Goal: Task Accomplishment & Management: Complete application form

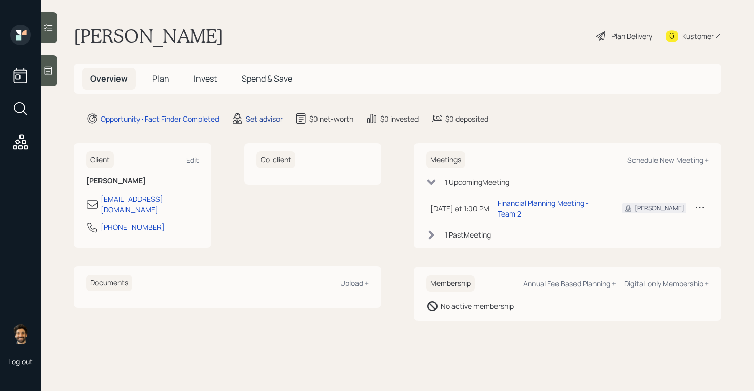
click at [258, 119] on div "Set advisor" at bounding box center [264, 118] width 37 height 11
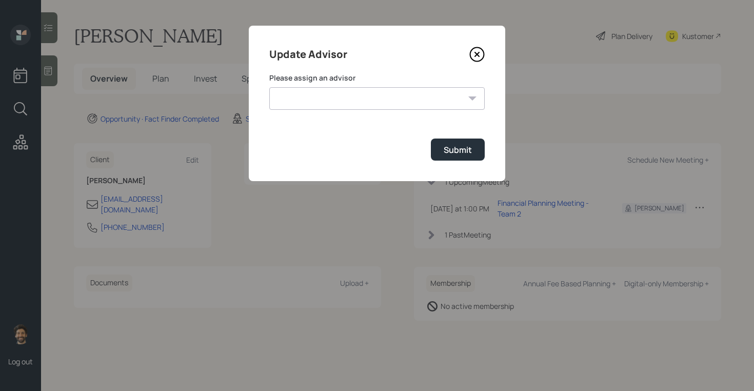
click at [316, 99] on select "[PERSON_NAME] [PERSON_NAME] End [PERSON_NAME] [PERSON_NAME] [PERSON_NAME] [PERS…" at bounding box center [377, 98] width 216 height 23
select select "f14b762f-c7c2-4b89-9227-8fa891345eea"
click at [269, 87] on select "[PERSON_NAME] [PERSON_NAME] End [PERSON_NAME] [PERSON_NAME] [PERSON_NAME] [PERS…" at bounding box center [377, 98] width 216 height 23
click at [454, 151] on div "Submit" at bounding box center [458, 149] width 28 height 11
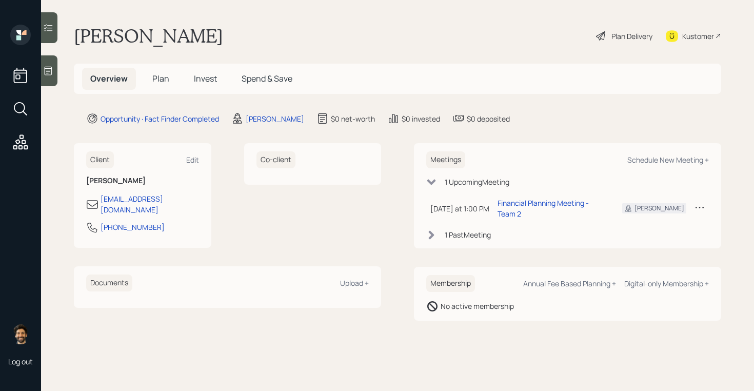
click at [162, 82] on span "Plan" at bounding box center [160, 78] width 17 height 11
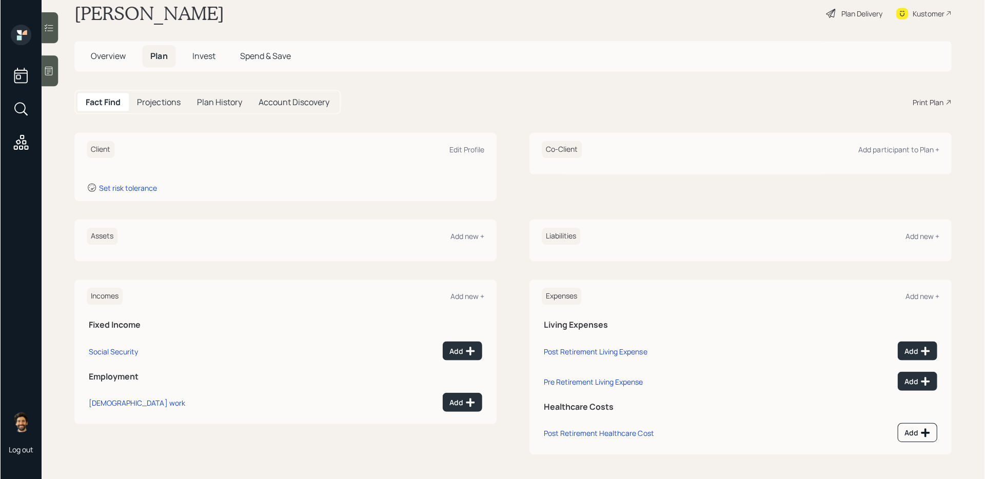
scroll to position [22, 0]
click at [459, 154] on div "Edit Profile" at bounding box center [467, 150] width 35 height 10
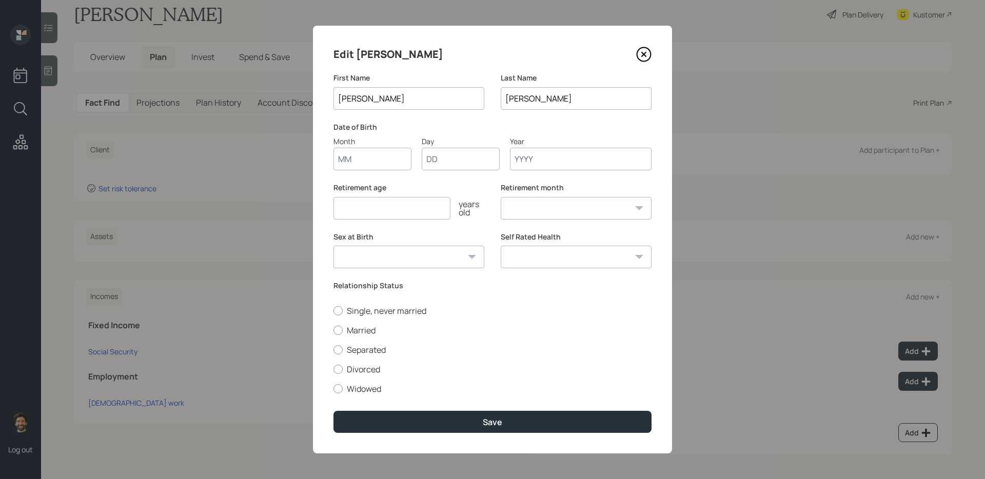
click at [354, 155] on input "Month" at bounding box center [373, 159] width 78 height 23
type input "01"
type input "1945"
select select "1"
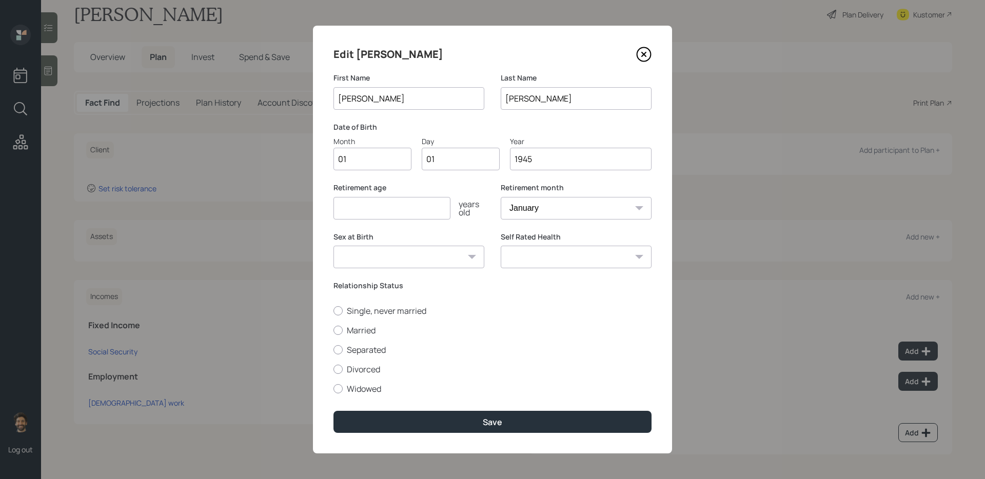
type input "1945"
click at [347, 207] on input "number" at bounding box center [392, 208] width 117 height 23
type input "65"
click at [354, 383] on label "Widowed" at bounding box center [493, 388] width 318 height 11
click at [334, 388] on input "Widowed" at bounding box center [333, 388] width 1 height 1
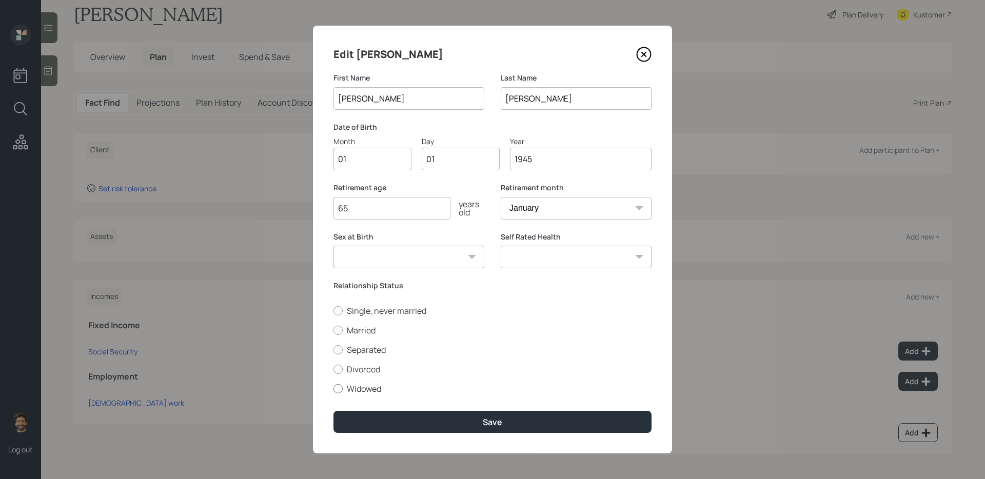
radio input "true"
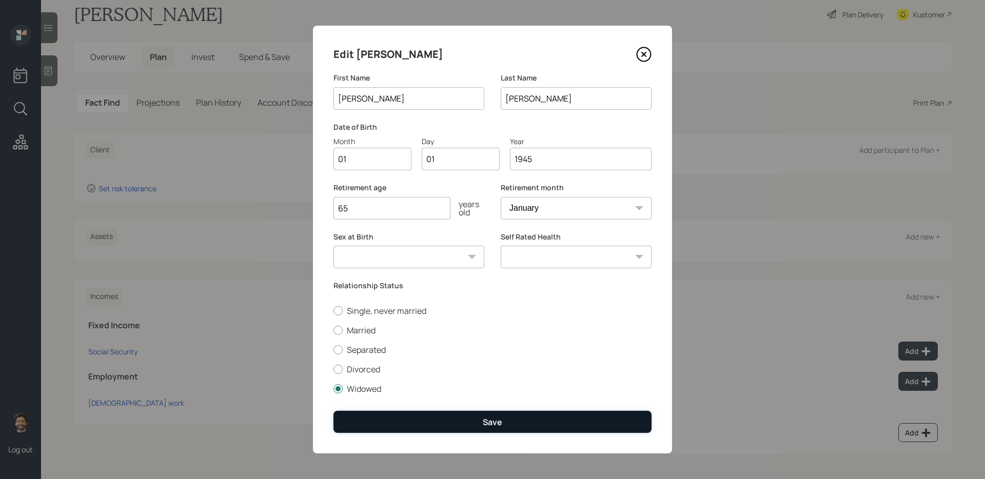
click at [375, 390] on button "Save" at bounding box center [493, 422] width 318 height 22
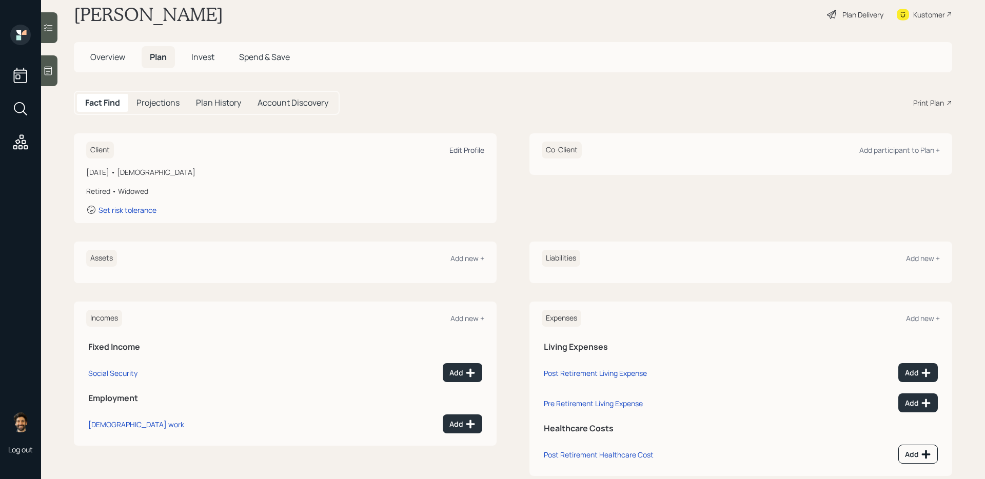
click at [473, 147] on div "Edit Profile" at bounding box center [467, 150] width 35 height 10
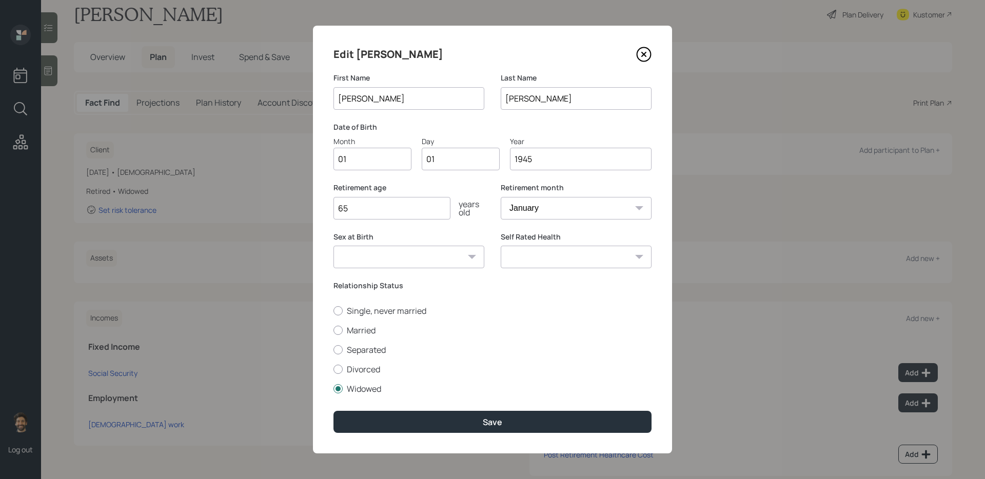
click at [563, 164] on input "1945" at bounding box center [581, 159] width 142 height 23
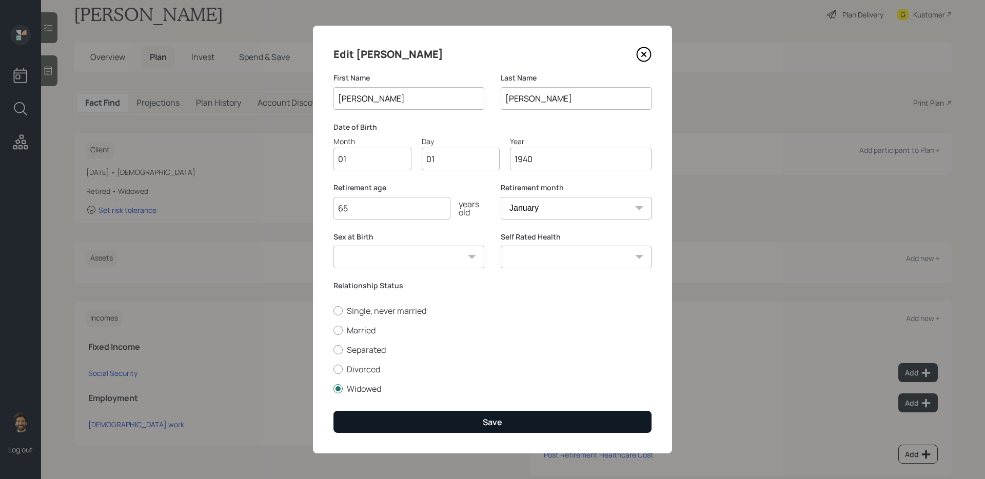
type input "1940"
click at [458, 390] on button "Save" at bounding box center [493, 422] width 318 height 22
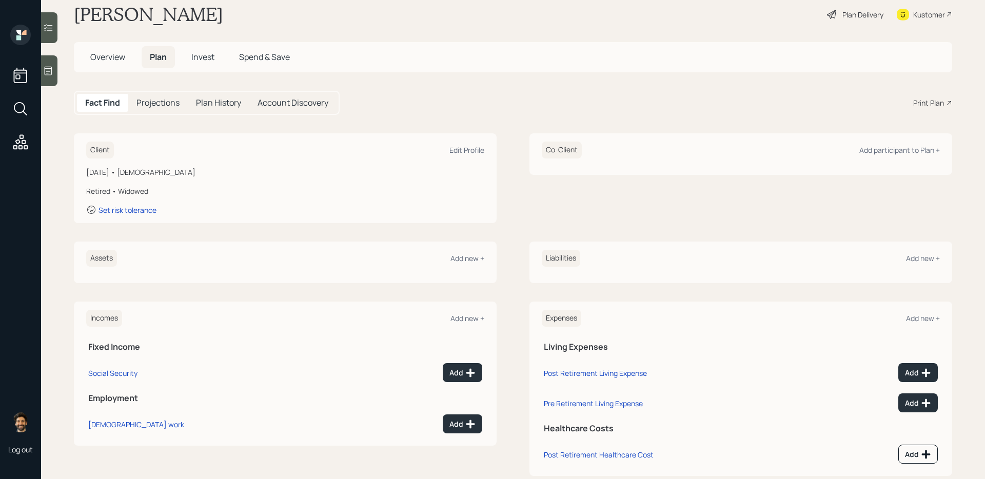
scroll to position [43, 0]
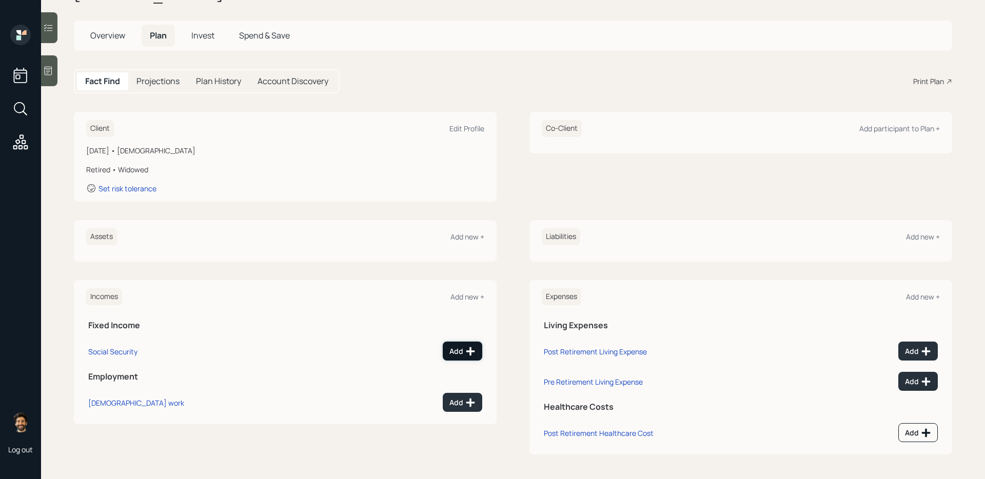
click at [460, 347] on div "Add" at bounding box center [463, 351] width 26 height 10
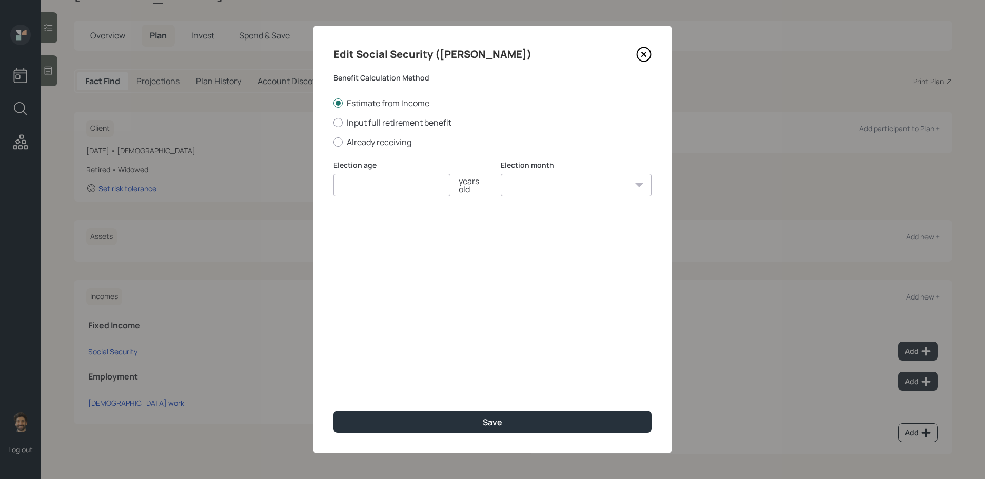
click at [365, 148] on div "Edit Social Security ([PERSON_NAME]) Benefit Calculation Method Estimate from I…" at bounding box center [492, 240] width 359 height 428
click at [360, 144] on label "Already receiving" at bounding box center [493, 141] width 318 height 11
click at [334, 142] on input "Already receiving" at bounding box center [333, 142] width 1 height 1
radio input "true"
click at [359, 192] on input "number" at bounding box center [392, 185] width 117 height 23
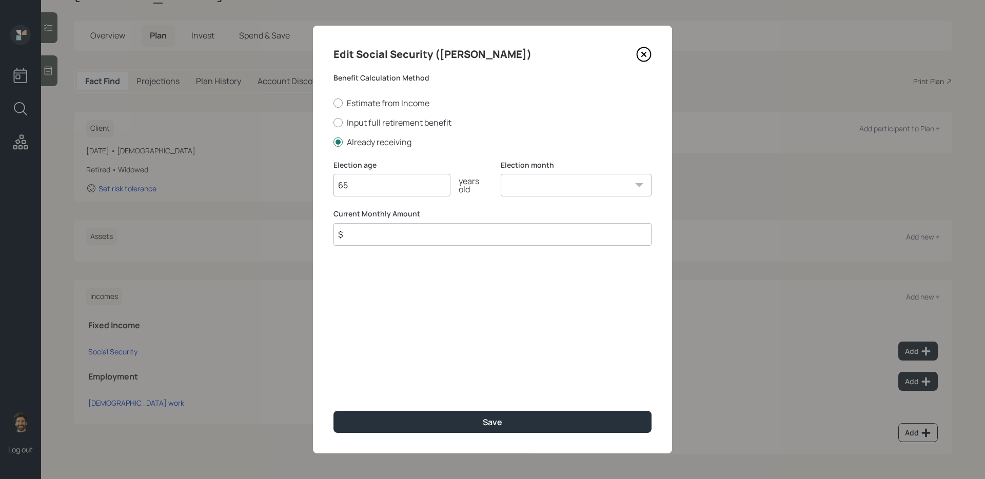
type input "65"
click at [360, 236] on input "$" at bounding box center [493, 234] width 318 height 23
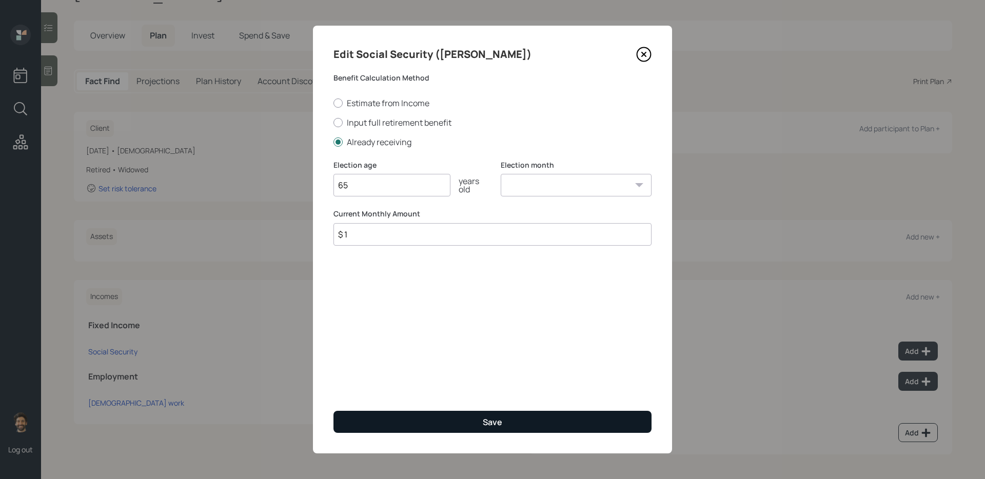
type input "$ 1"
click at [365, 390] on button "Save" at bounding box center [493, 422] width 318 height 22
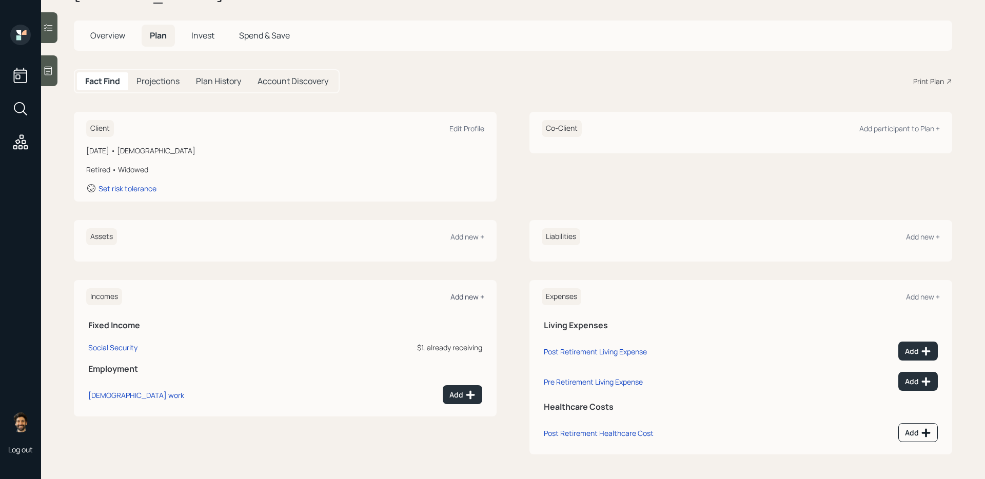
click at [465, 296] on div "Add new +" at bounding box center [468, 297] width 34 height 10
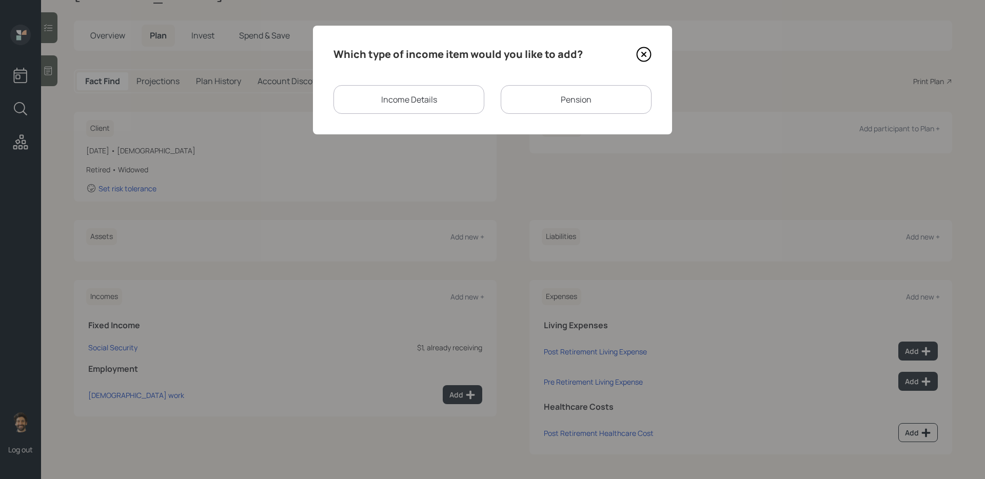
click at [533, 90] on div "Pension" at bounding box center [576, 99] width 151 height 29
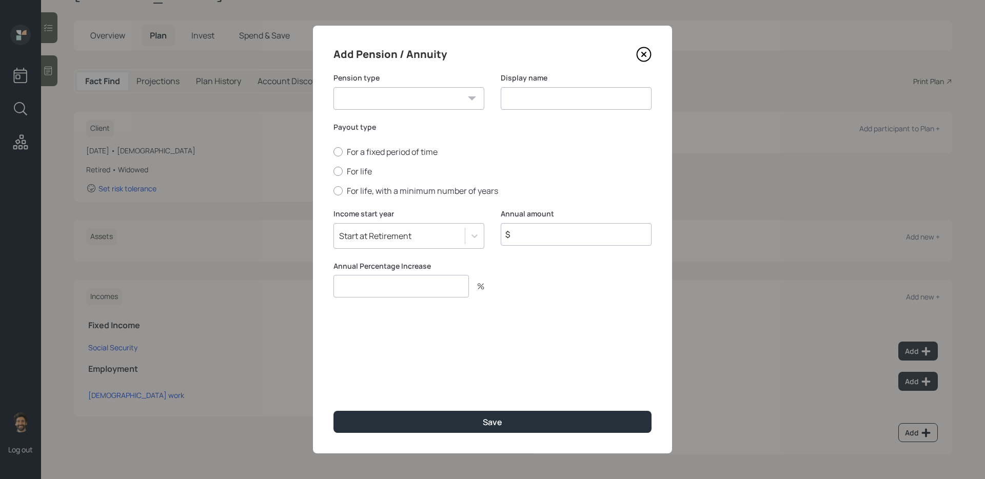
click at [384, 107] on select "Pension Annuity" at bounding box center [409, 98] width 151 height 23
select select "pension"
click at [334, 87] on select "Pension Annuity" at bounding box center [409, 98] width 151 height 23
click at [539, 100] on input at bounding box center [576, 98] width 151 height 23
type input "Pension"
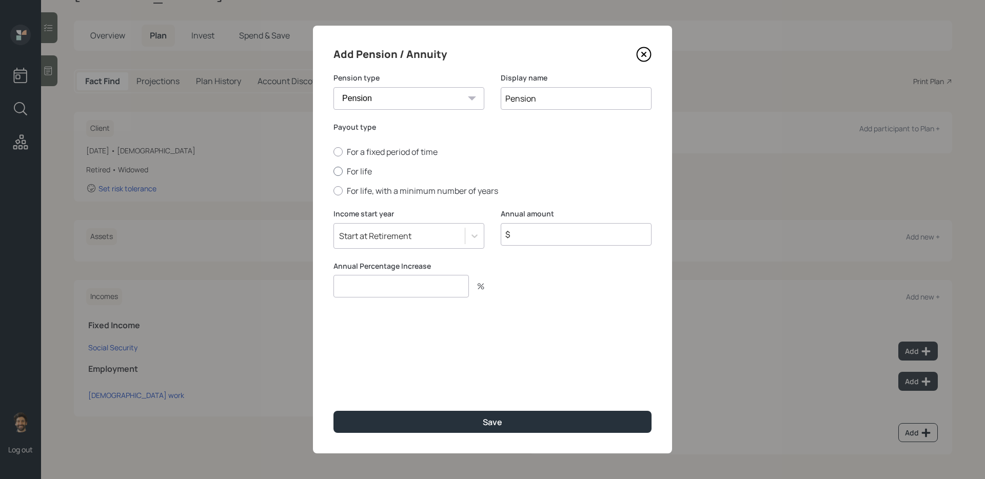
click at [362, 171] on label "For life" at bounding box center [493, 171] width 318 height 11
click at [334, 171] on input "For life" at bounding box center [333, 171] width 1 height 1
radio input "true"
click at [510, 238] on input "$" at bounding box center [576, 234] width 151 height 23
type input "$ 1"
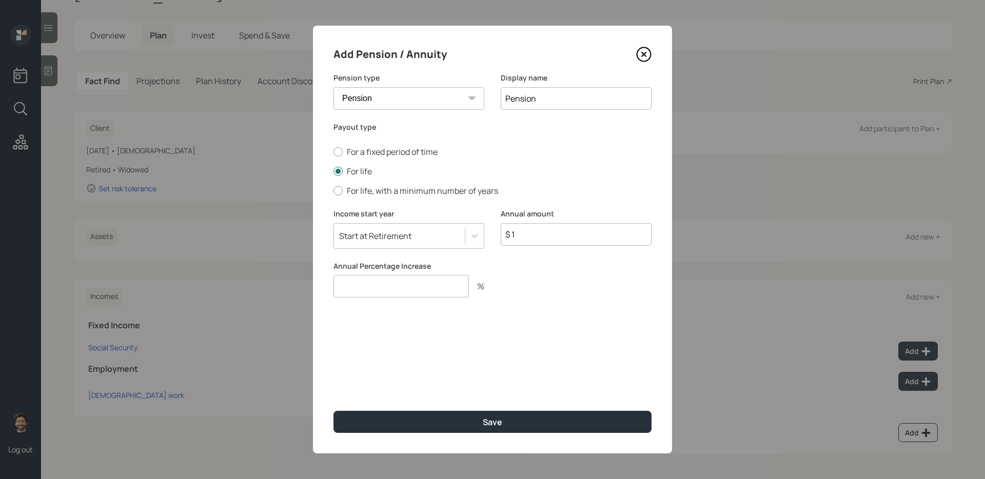
click at [393, 283] on input "number" at bounding box center [401, 286] width 135 height 23
type input "0"
click at [374, 390] on div "Add Pension / Annuity Pension type Pension Annuity Display name Pension Payout …" at bounding box center [492, 240] width 359 height 428
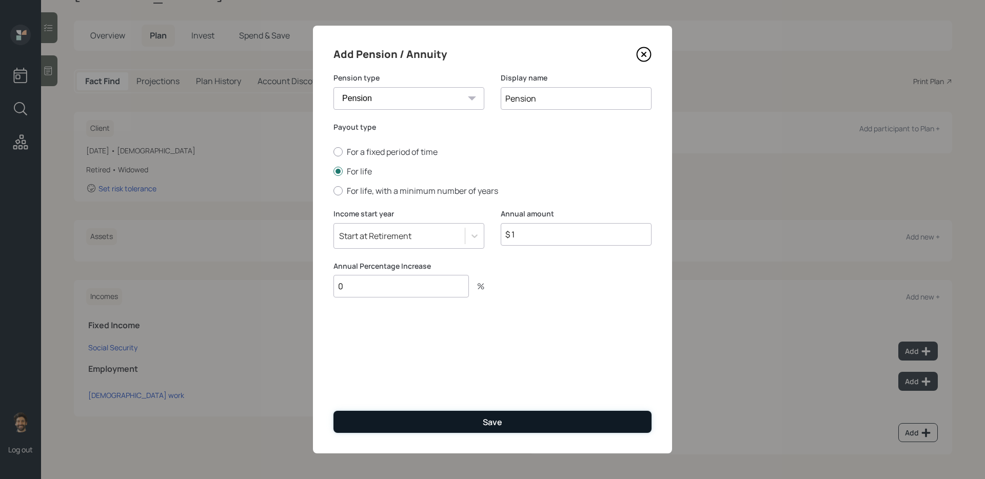
click at [377, 390] on button "Save" at bounding box center [493, 422] width 318 height 22
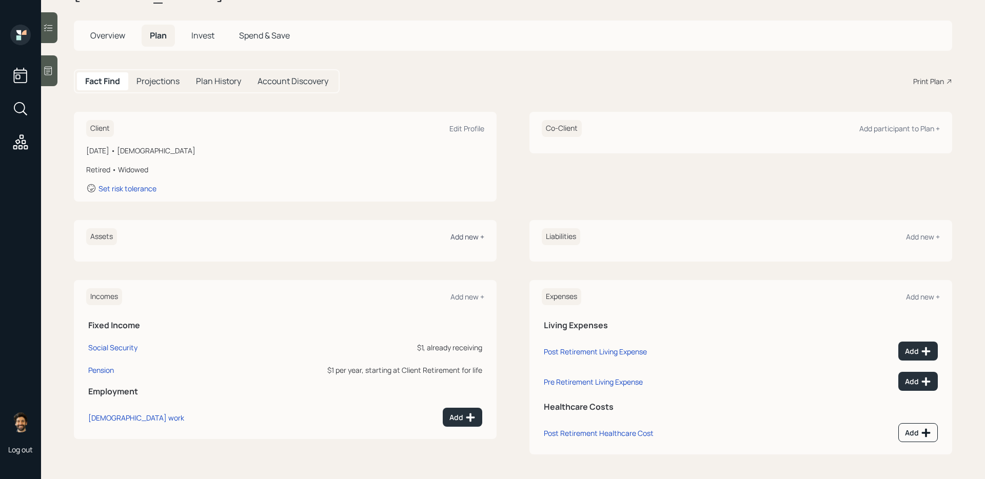
click at [465, 239] on div "Add new +" at bounding box center [468, 237] width 34 height 10
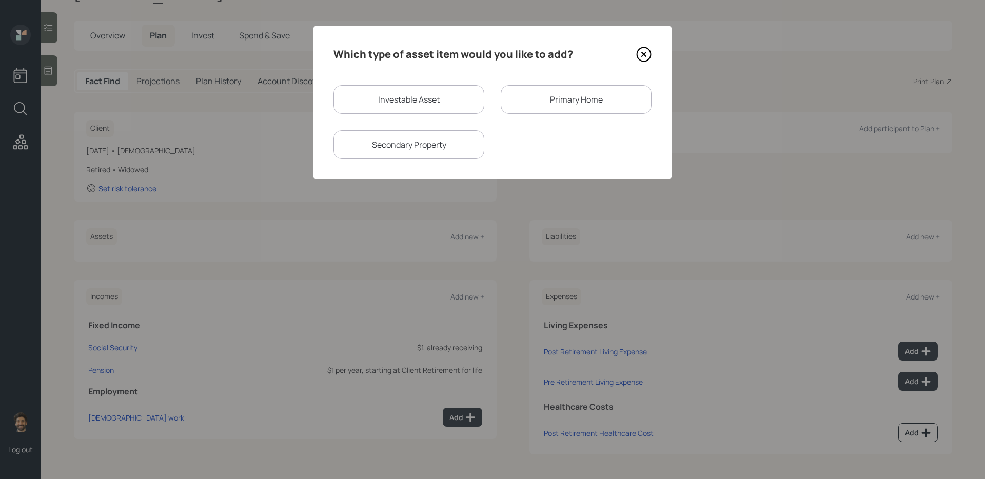
click at [402, 113] on div "Investable Asset" at bounding box center [409, 99] width 151 height 29
select select "taxable"
select select "balanced"
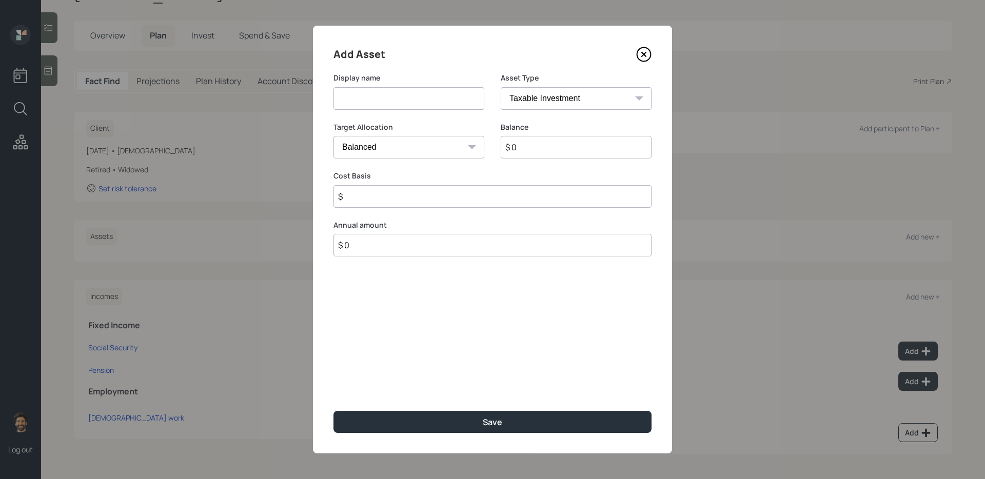
click at [377, 100] on input at bounding box center [409, 98] width 151 height 23
type input "Brokerage Account (2)"
click at [527, 151] on input "$ 0" at bounding box center [576, 147] width 151 height 23
type input "$ 150,000"
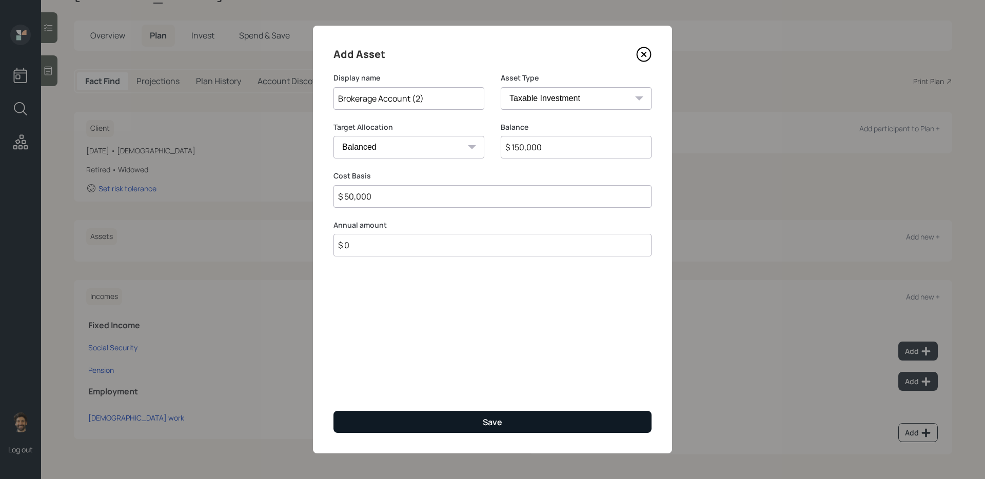
type input "$ 50,000"
click at [461, 390] on button "Save" at bounding box center [493, 422] width 318 height 22
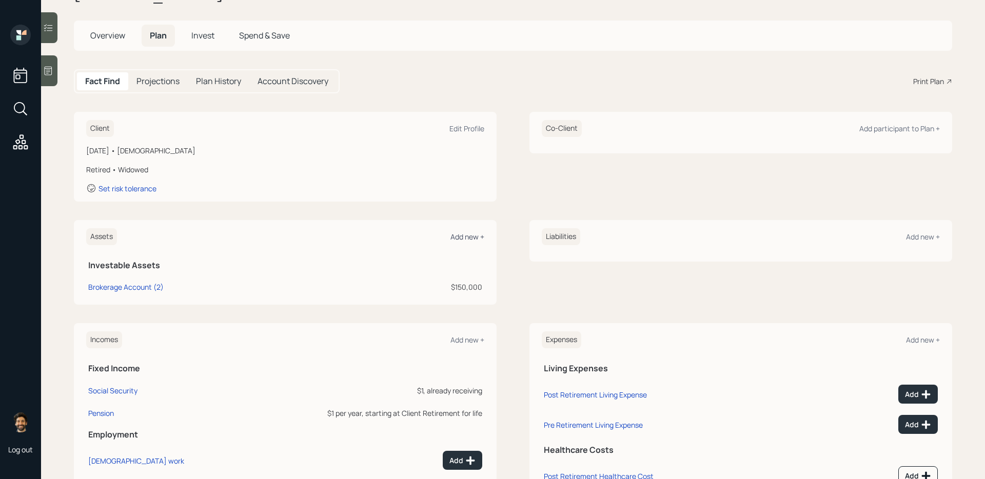
click at [465, 238] on div "Add new +" at bounding box center [468, 237] width 34 height 10
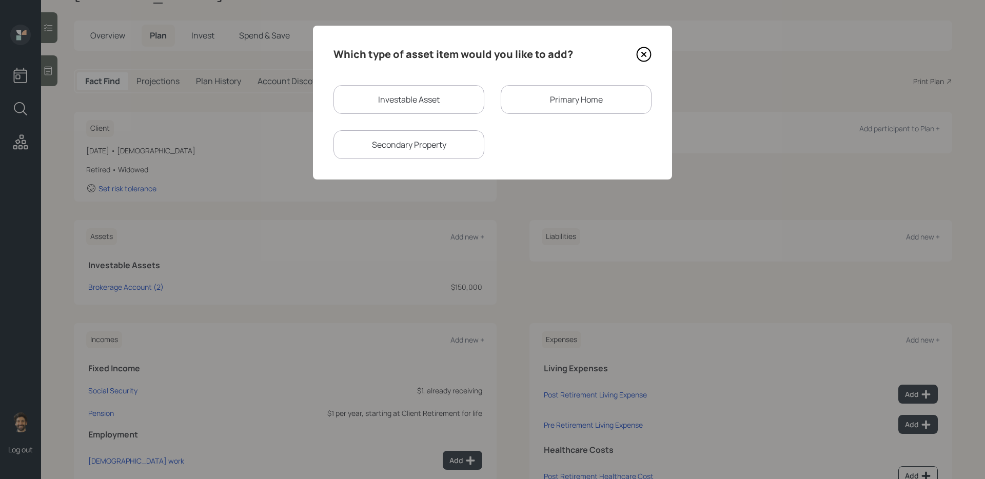
click at [392, 103] on div "Investable Asset" at bounding box center [409, 99] width 151 height 29
select select "taxable"
select select "balanced"
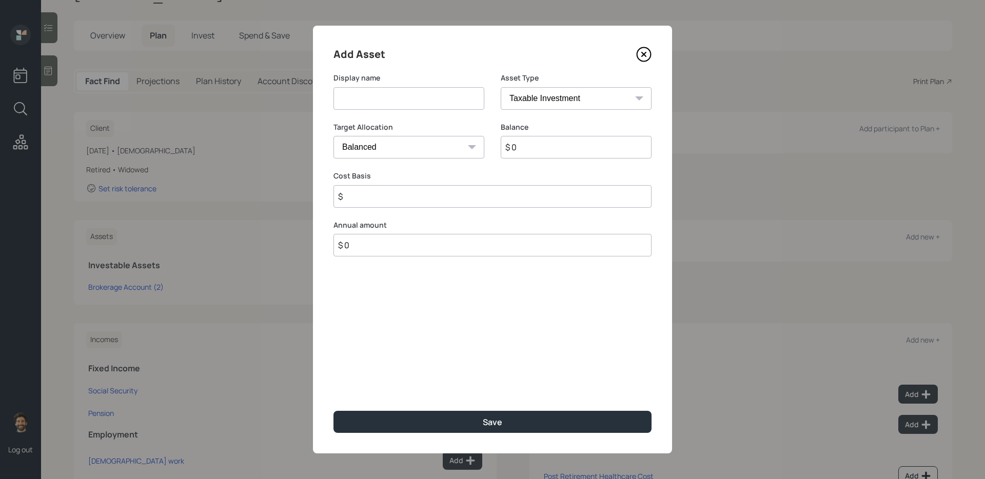
click at [383, 97] on input at bounding box center [409, 98] width 151 height 23
type input "IRA"
click at [539, 144] on input "$ 0" at bounding box center [576, 147] width 151 height 23
type input "$ 1"
click at [547, 97] on select "SEP [PERSON_NAME] IRA 401(k) [PERSON_NAME] 401(k) 403(b) [PERSON_NAME] 403(b) 4…" at bounding box center [576, 98] width 151 height 23
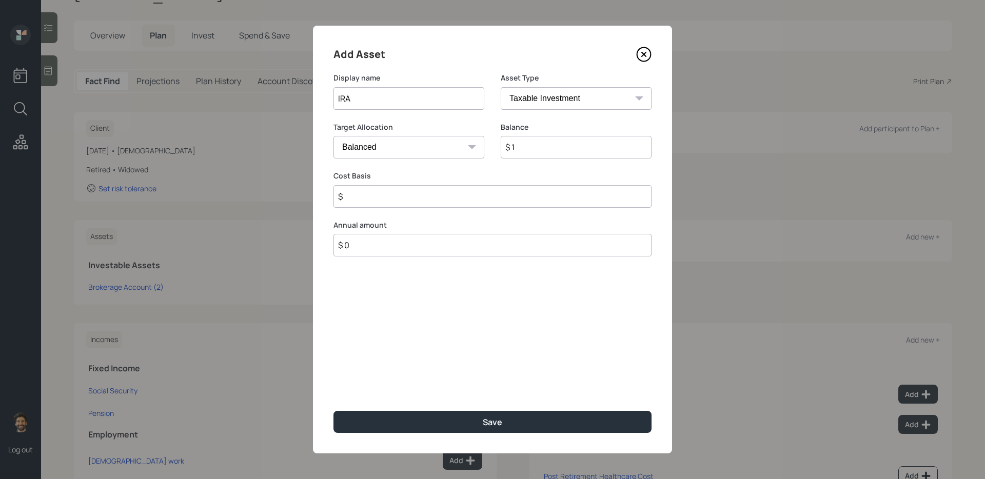
select select "ira"
click at [501, 87] on select "SEP [PERSON_NAME] IRA 401(k) [PERSON_NAME] 401(k) 403(b) [PERSON_NAME] 403(b) 4…" at bounding box center [576, 98] width 151 height 23
click at [367, 192] on input "$" at bounding box center [493, 196] width 318 height 23
type input "$ 0"
click at [363, 390] on div "Add Asset Display name IRA Asset Type SEP [PERSON_NAME] IRA 401(k) [PERSON_NAME…" at bounding box center [492, 240] width 359 height 428
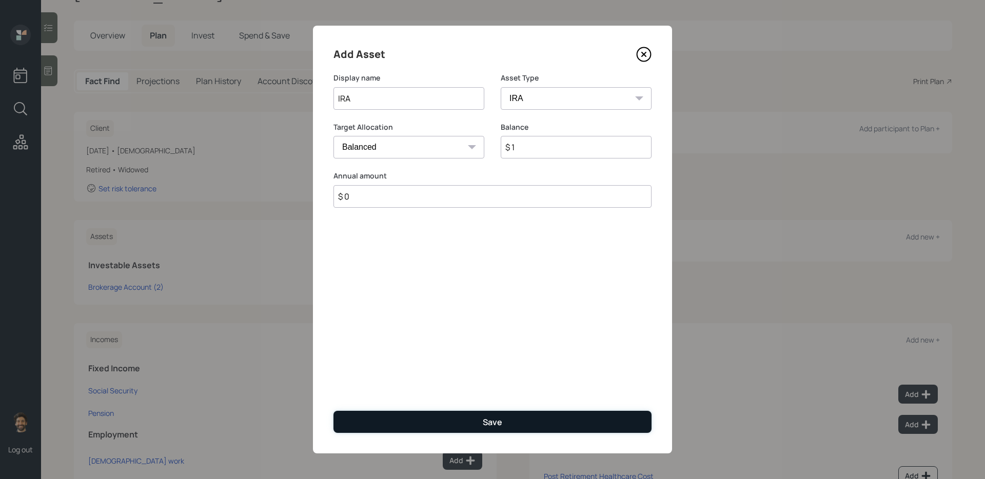
click at [362, 390] on button "Save" at bounding box center [493, 422] width 318 height 22
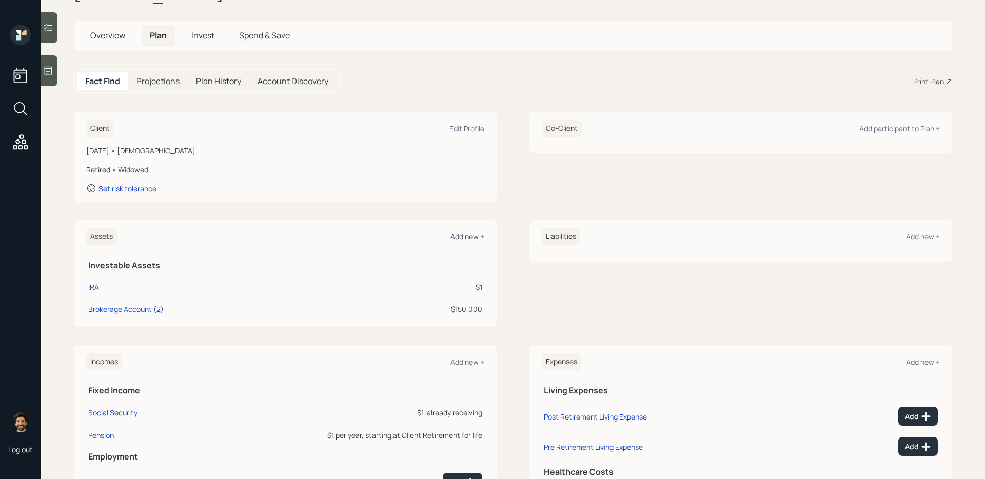
click at [463, 239] on div "Add new +" at bounding box center [468, 237] width 34 height 10
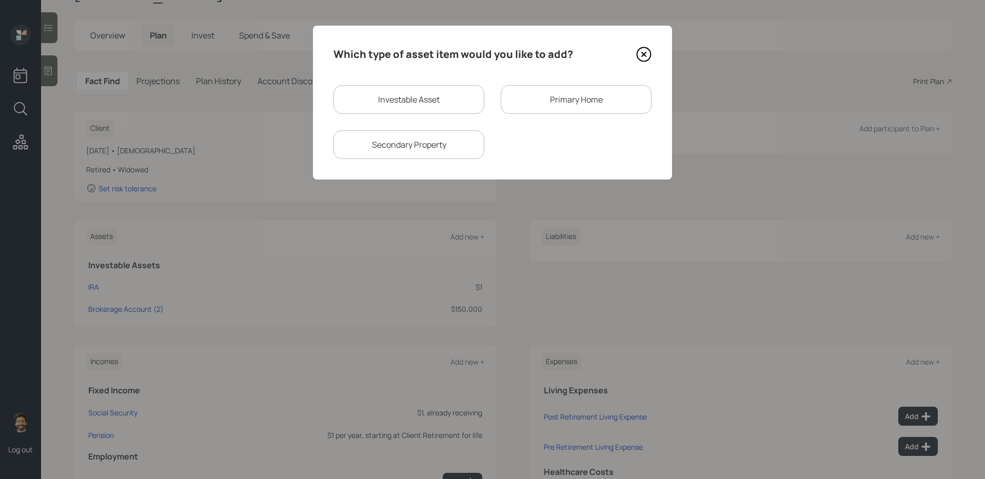
click at [396, 110] on div "Investable Asset" at bounding box center [409, 99] width 151 height 29
select select "taxable"
select select "balanced"
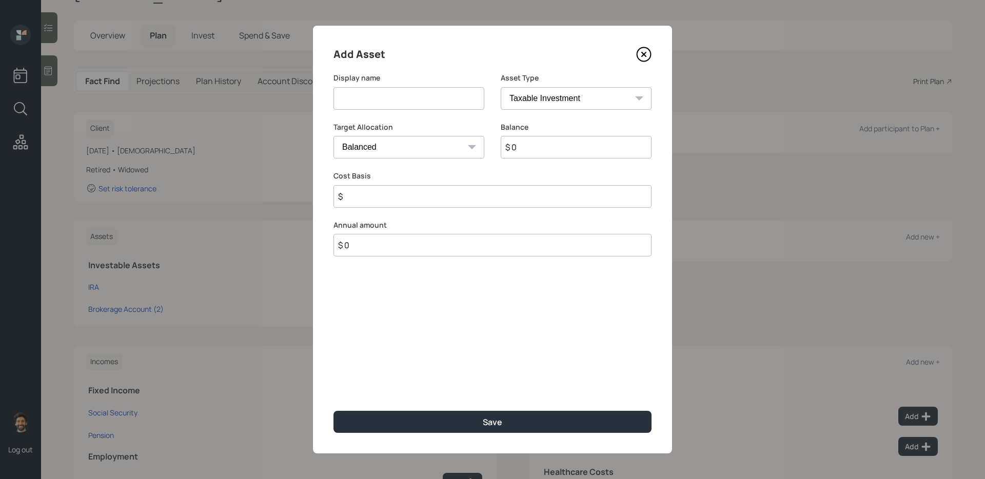
click at [380, 107] on input at bounding box center [409, 98] width 151 height 23
type input "401k"
click at [557, 157] on input "$ 0" at bounding box center [576, 147] width 151 height 23
type input "$ 1"
click at [546, 104] on select "SEP [PERSON_NAME] IRA 401(k) [PERSON_NAME] 401(k) 403(b) [PERSON_NAME] 403(b) 4…" at bounding box center [576, 98] width 151 height 23
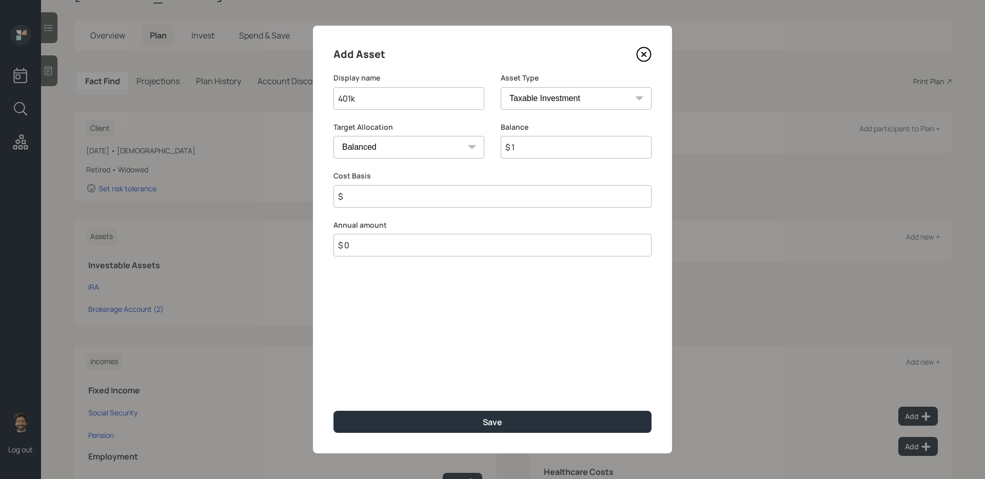
select select "company_sponsored"
click at [501, 87] on select "SEP [PERSON_NAME] IRA 401(k) [PERSON_NAME] 401(k) 403(b) [PERSON_NAME] 403(b) 4…" at bounding box center [576, 98] width 151 height 23
click at [373, 196] on input "number" at bounding box center [401, 196] width 135 height 23
type input "0"
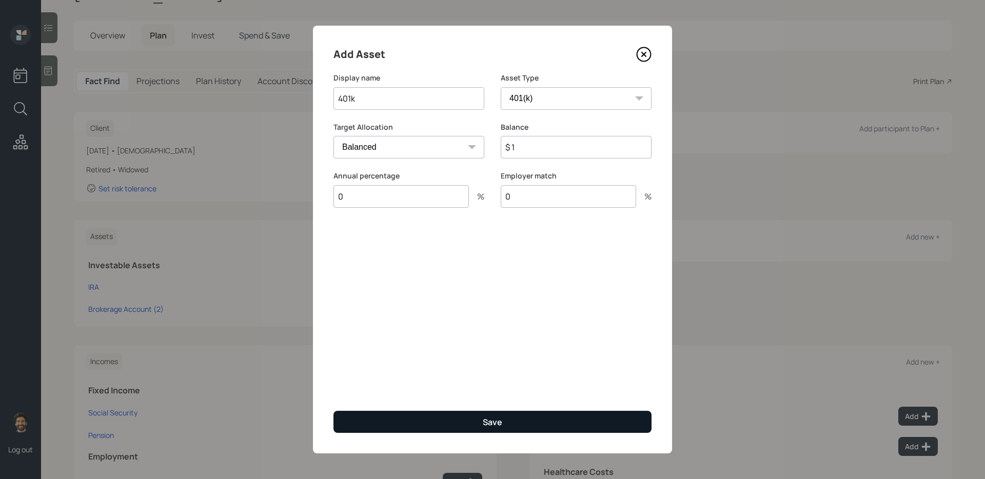
type input "0"
click at [349, 390] on button "Save" at bounding box center [493, 422] width 318 height 22
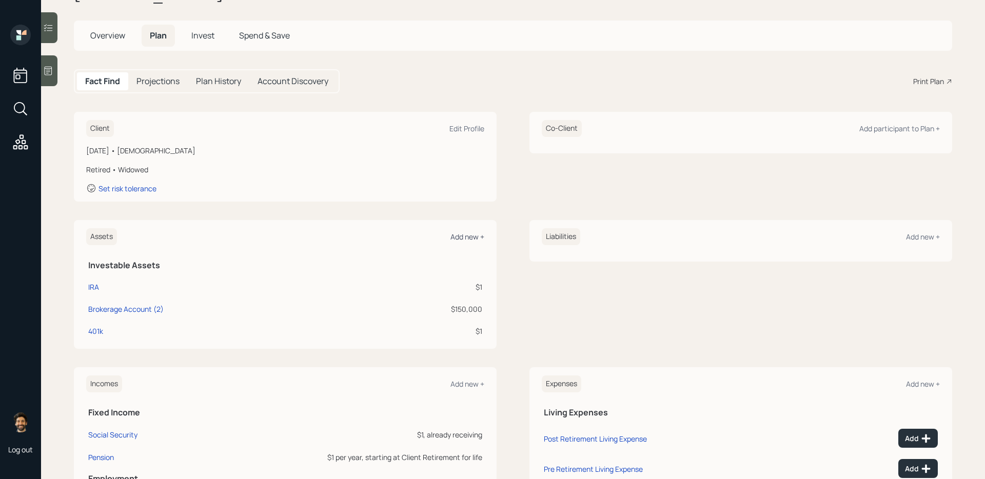
click at [462, 235] on div "Add new +" at bounding box center [468, 237] width 34 height 10
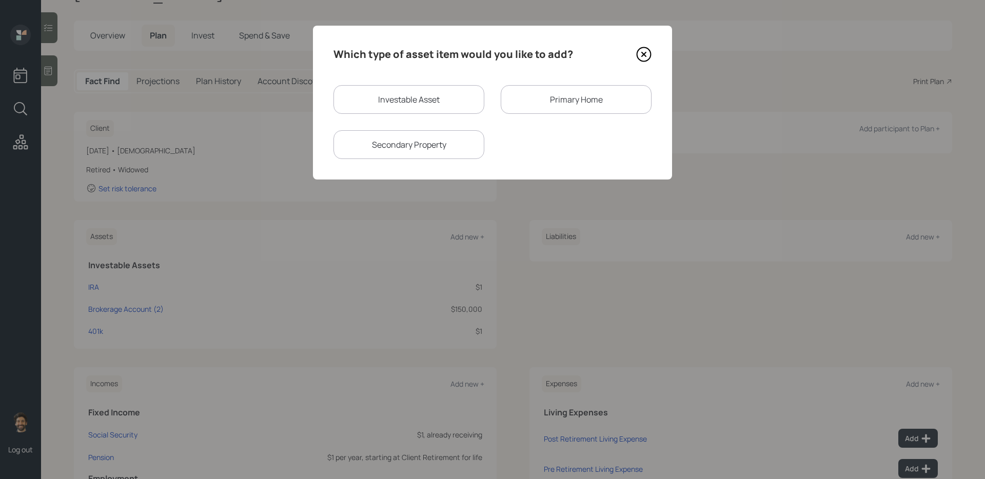
click at [538, 105] on div "Primary Home" at bounding box center [576, 99] width 151 height 29
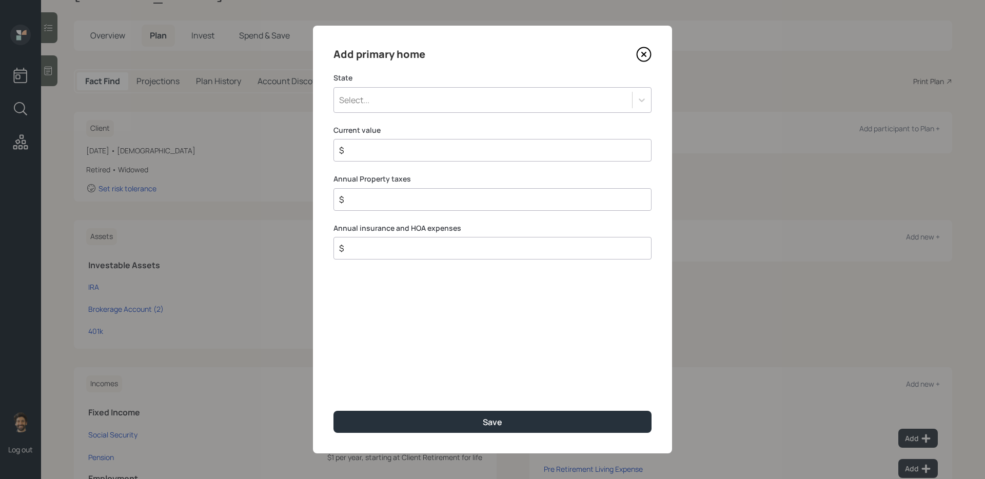
drag, startPoint x: 449, startPoint y: 97, endPoint x: 449, endPoint y: 91, distance: 6.7
click at [449, 97] on div "Select..." at bounding box center [483, 99] width 298 height 17
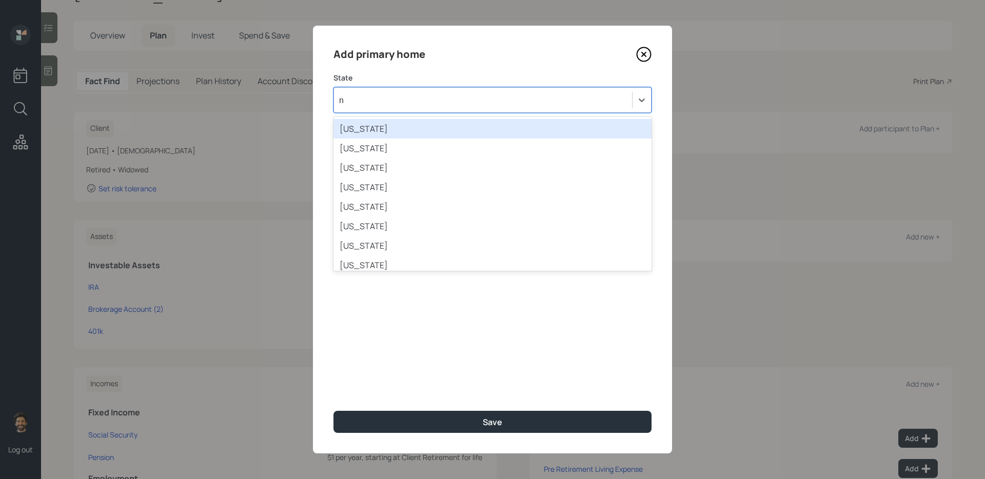
type input "ne"
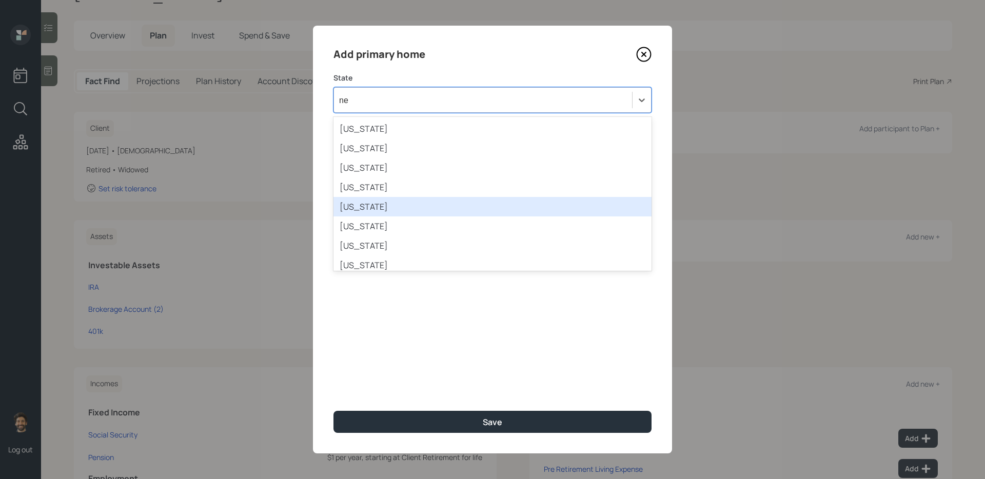
click at [376, 201] on div "[US_STATE]" at bounding box center [493, 206] width 318 height 19
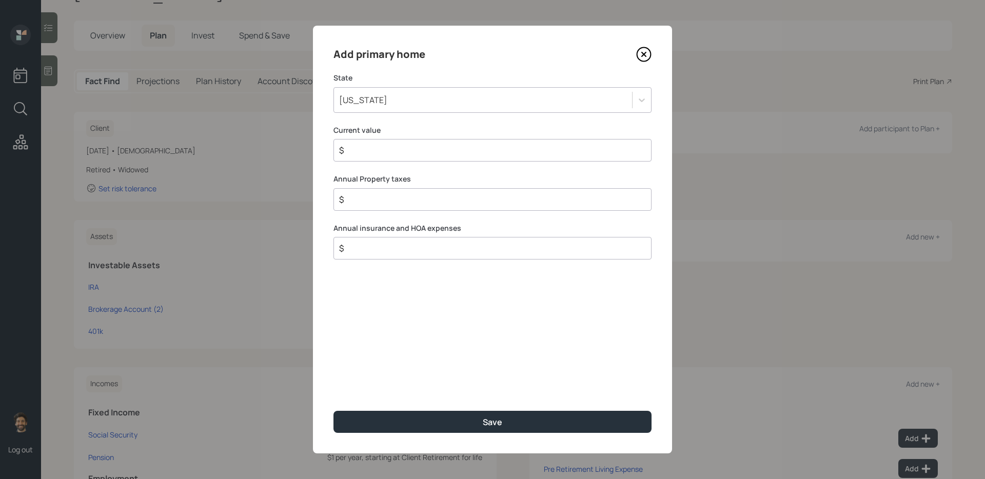
click at [368, 151] on input "$" at bounding box center [488, 150] width 301 height 12
type input "$ 1"
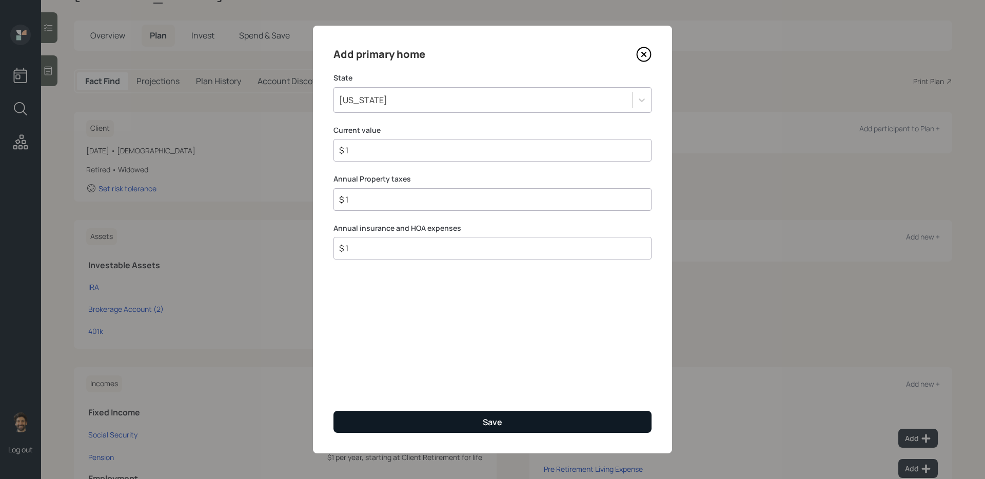
type input "$ 1"
click at [509, 390] on button "Save" at bounding box center [493, 422] width 318 height 22
